Goal: Task Accomplishment & Management: Use online tool/utility

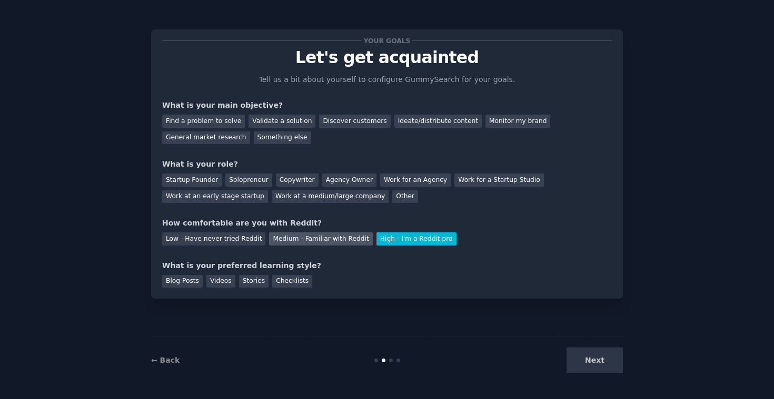
drag, startPoint x: 0, startPoint y: 0, endPoint x: 290, endPoint y: 237, distance: 374.4
click at [290, 237] on div "Medium - Familiar with Reddit" at bounding box center [320, 239] width 103 height 13
click at [192, 280] on div "Blog Posts" at bounding box center [182, 281] width 41 height 13
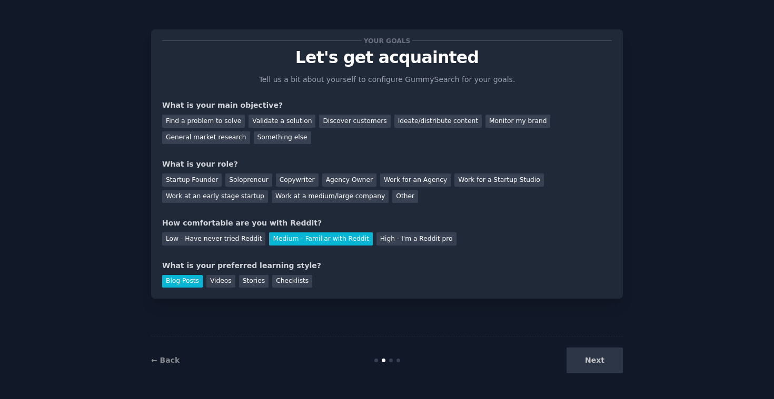
drag, startPoint x: 290, startPoint y: 237, endPoint x: 340, endPoint y: 145, distance: 104.3
click at [340, 145] on div "Your goals Let's get acquainted Tell us a bit about yourself to configure Gummy…" at bounding box center [386, 164] width 449 height 247
click at [256, 176] on div "Solopreneur" at bounding box center [248, 180] width 46 height 13
drag, startPoint x: 340, startPoint y: 145, endPoint x: 331, endPoint y: 159, distance: 17.1
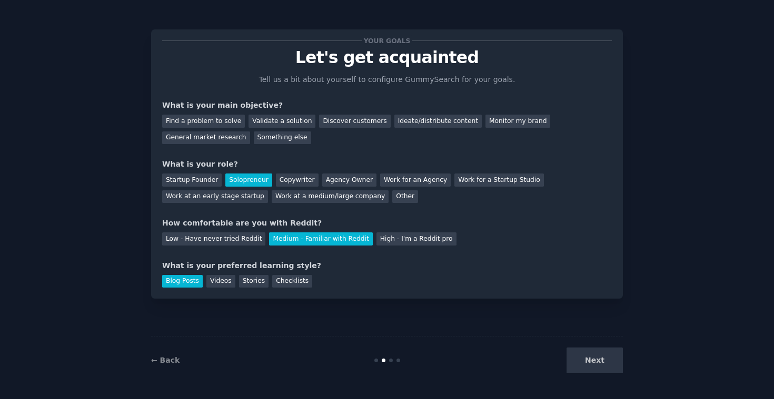
click at [331, 159] on div "What is your role?" at bounding box center [386, 164] width 449 height 11
click at [332, 160] on div "What is your role?" at bounding box center [386, 164] width 449 height 11
drag, startPoint x: 331, startPoint y: 159, endPoint x: 226, endPoint y: 123, distance: 110.5
click at [226, 123] on div "Find a problem to solve" at bounding box center [203, 121] width 83 height 13
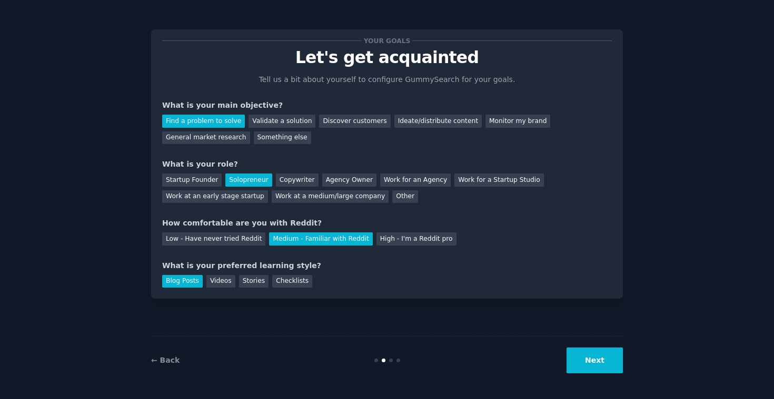
click at [599, 362] on button "Next" at bounding box center [594, 361] width 56 height 26
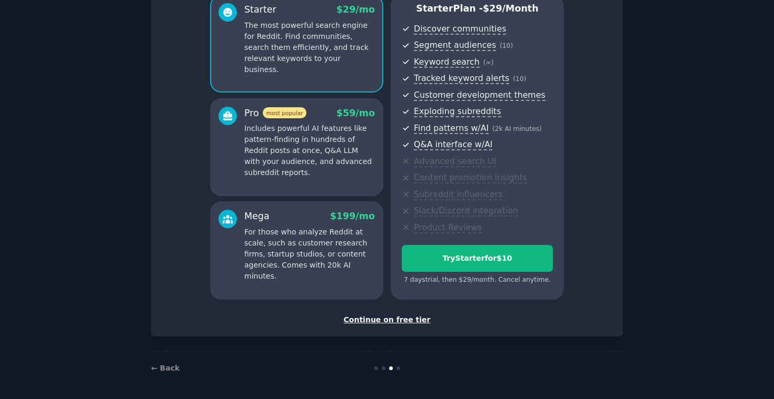
scroll to position [96, 0]
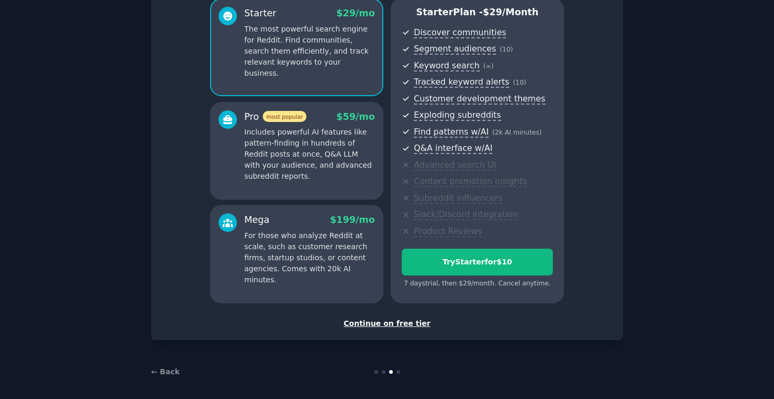
click at [407, 327] on div "Continue on free tier" at bounding box center [386, 323] width 449 height 11
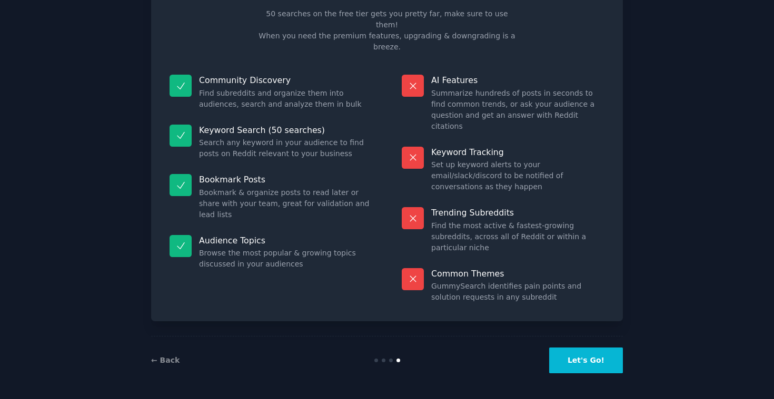
scroll to position [11, 0]
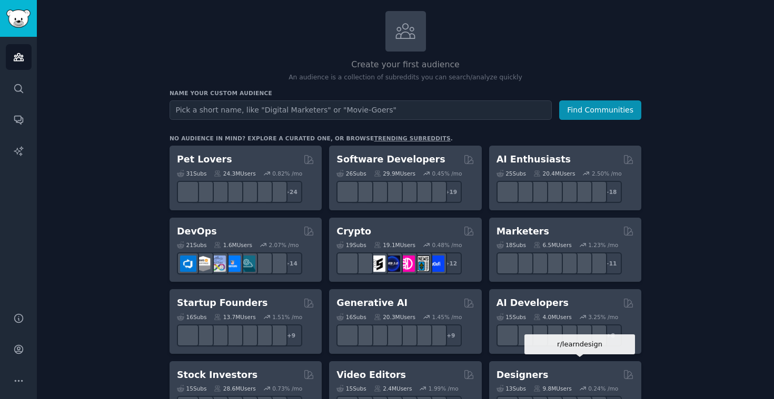
scroll to position [44, 0]
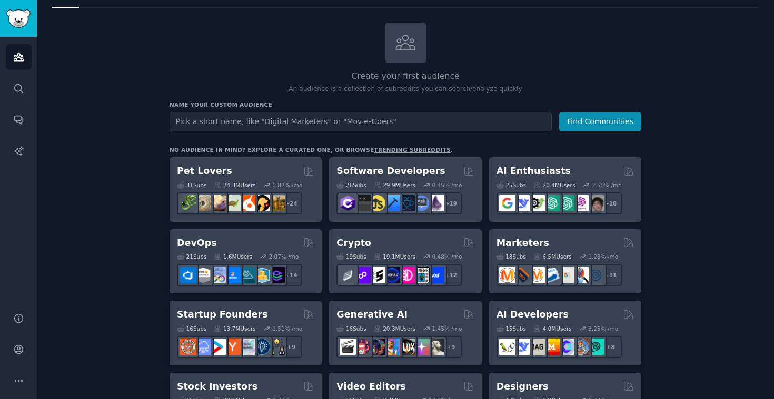
click at [586, 168] on div "AI Enthusiasts" at bounding box center [564, 171] width 137 height 13
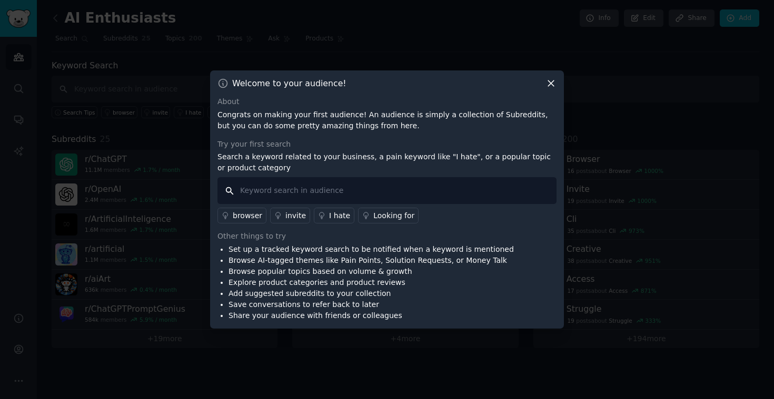
click at [435, 189] on input "text" at bounding box center [386, 190] width 339 height 27
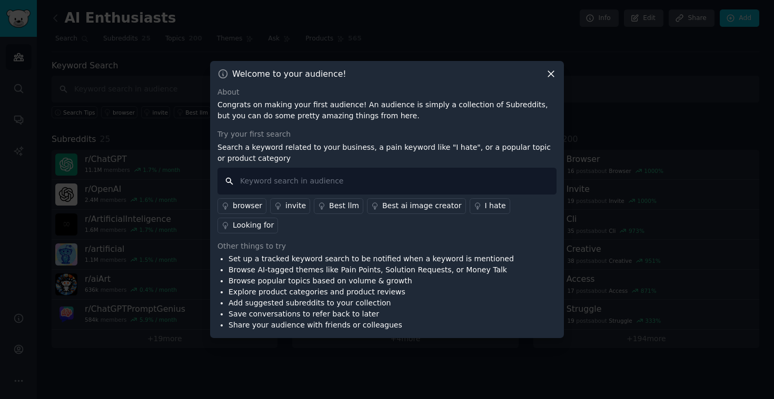
click at [435, 189] on input "text" at bounding box center [386, 181] width 339 height 27
click at [438, 182] on input "text" at bounding box center [386, 181] width 339 height 27
